Goal: Task Accomplishment & Management: Use online tool/utility

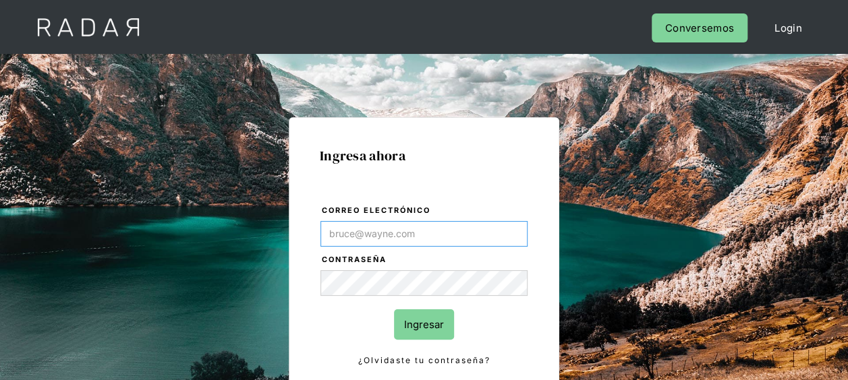
type input "[EMAIL_ADDRESS][DOMAIN_NAME]"
click at [430, 320] on input "Ingresar" at bounding box center [424, 324] width 60 height 30
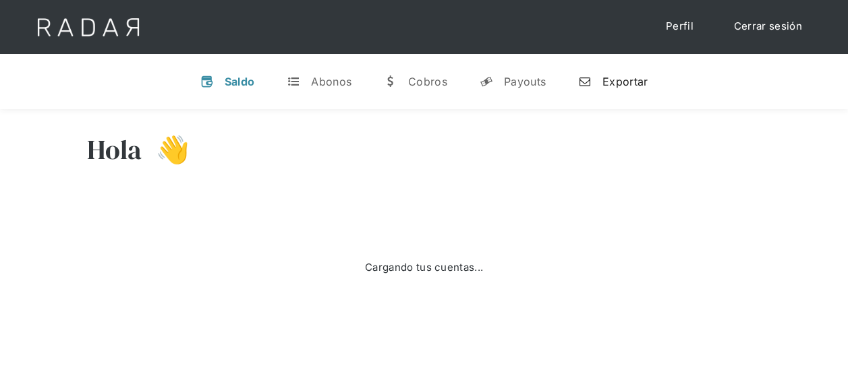
click at [626, 79] on div "Exportar" at bounding box center [624, 81] width 45 height 13
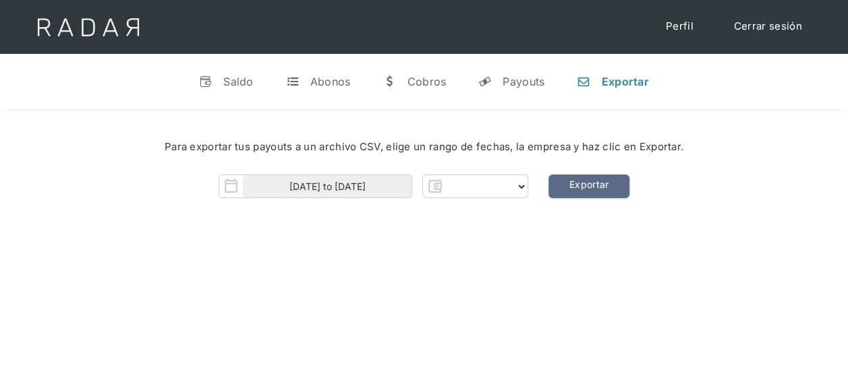
click at [332, 249] on div "Hola 👋 Cargando tus cuentas... Nombre de la empresa • [GEOGRAPHIC_DATA] • Desco…" at bounding box center [424, 299] width 848 height 380
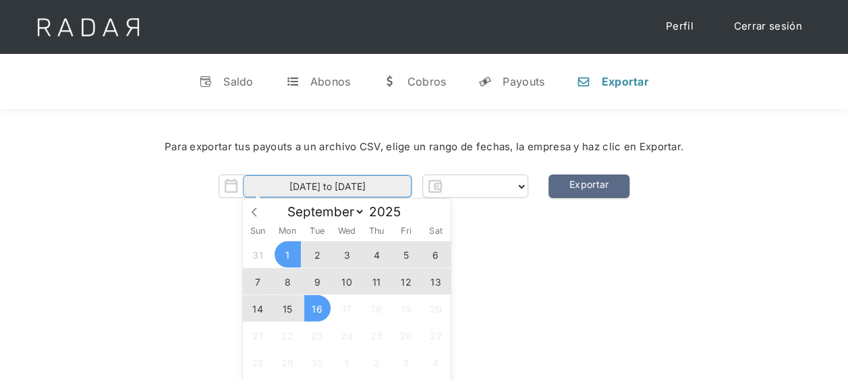
click at [291, 191] on input "01-09-2025 to 16-09-2025" at bounding box center [327, 186] width 169 height 22
click at [285, 312] on span "15" at bounding box center [287, 308] width 26 height 26
type input "15-09-2025"
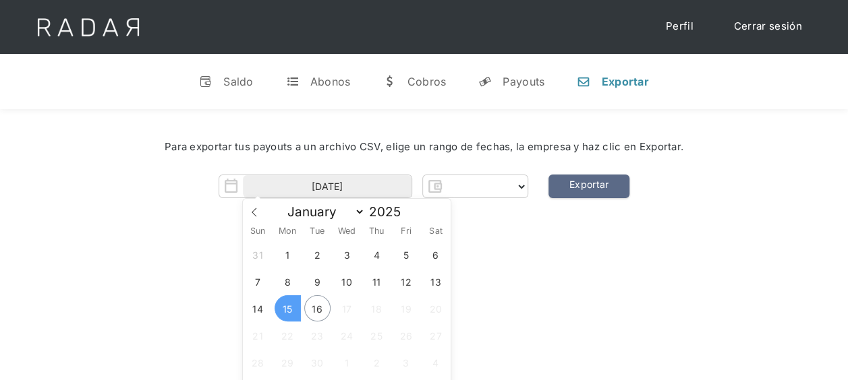
click at [284, 307] on span "15" at bounding box center [287, 308] width 26 height 26
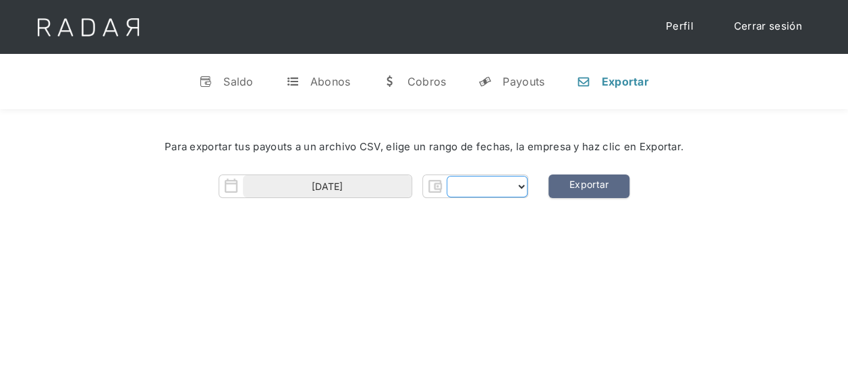
click at [510, 181] on select "Form" at bounding box center [486, 187] width 81 height 22
click at [392, 259] on div "Hola 👋 Cargando tus cuentas... Nombre de la empresa • Conectada • Desconectada …" at bounding box center [424, 299] width 848 height 380
click at [601, 302] on div "Hola 👋 Cargando tus cuentas... Nombre de la empresa • Conectada • Desconectada …" at bounding box center [424, 299] width 848 height 380
click at [720, 233] on div "Para exportar tus payouts a un archivo CSV, elige un rango de fechas, la empres…" at bounding box center [424, 172] width 848 height 127
click at [512, 80] on div "Payouts" at bounding box center [523, 81] width 42 height 13
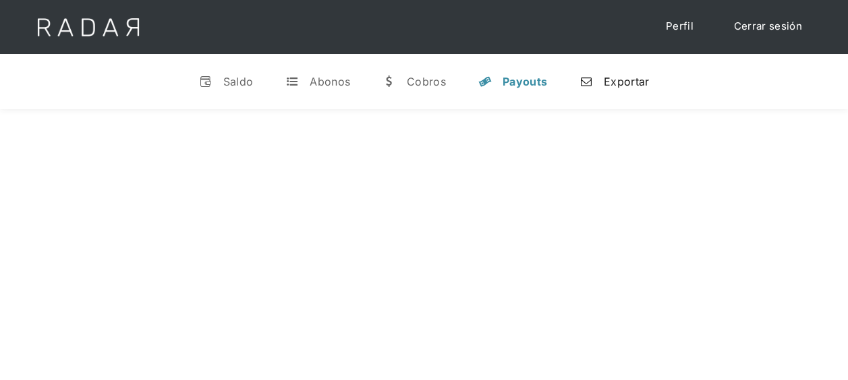
select select "pagsmile"
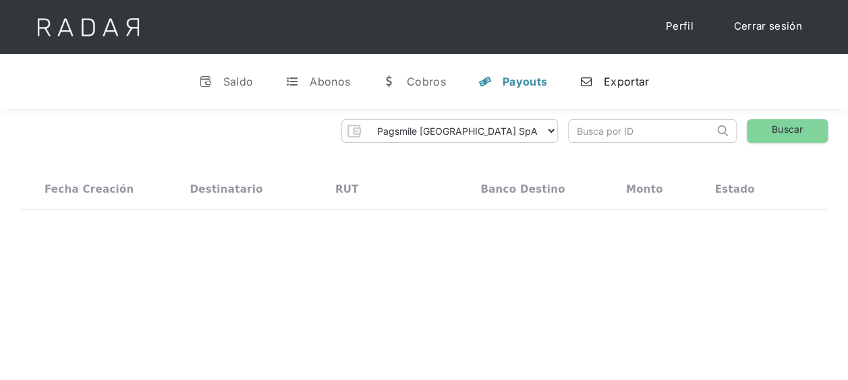
click at [620, 80] on div "Exportar" at bounding box center [625, 81] width 45 height 13
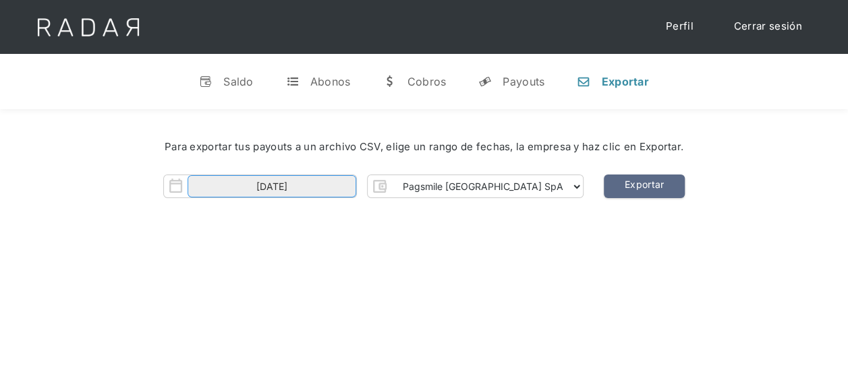
click at [294, 189] on input "15-09-2025" at bounding box center [271, 186] width 169 height 22
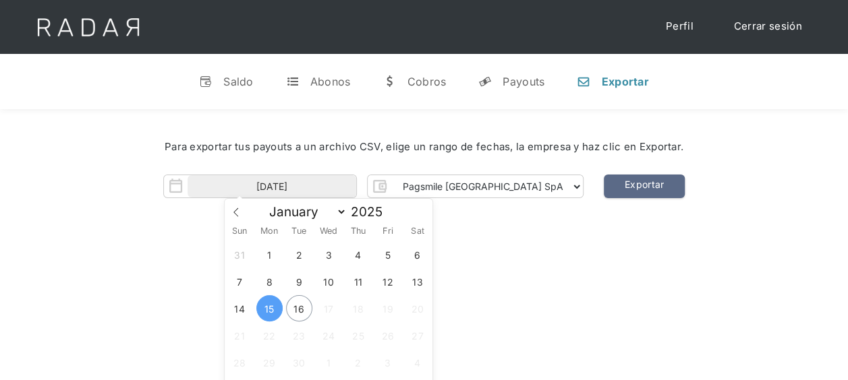
click at [264, 310] on span "15" at bounding box center [269, 308] width 26 height 26
type input "15-09-2025"
click at [264, 307] on span "15" at bounding box center [269, 308] width 26 height 26
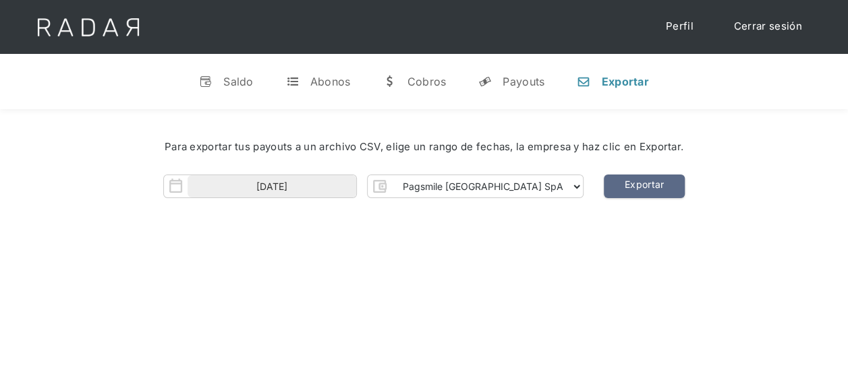
click at [560, 244] on div "Hola Meng 👋 Cargando tus cuentas... Nombre de la empresa • Conectada • Desconec…" at bounding box center [424, 299] width 848 height 380
click at [623, 185] on link "Exportar" at bounding box center [643, 187] width 81 height 24
